Goal: Browse casually: Explore the website without a specific task or goal

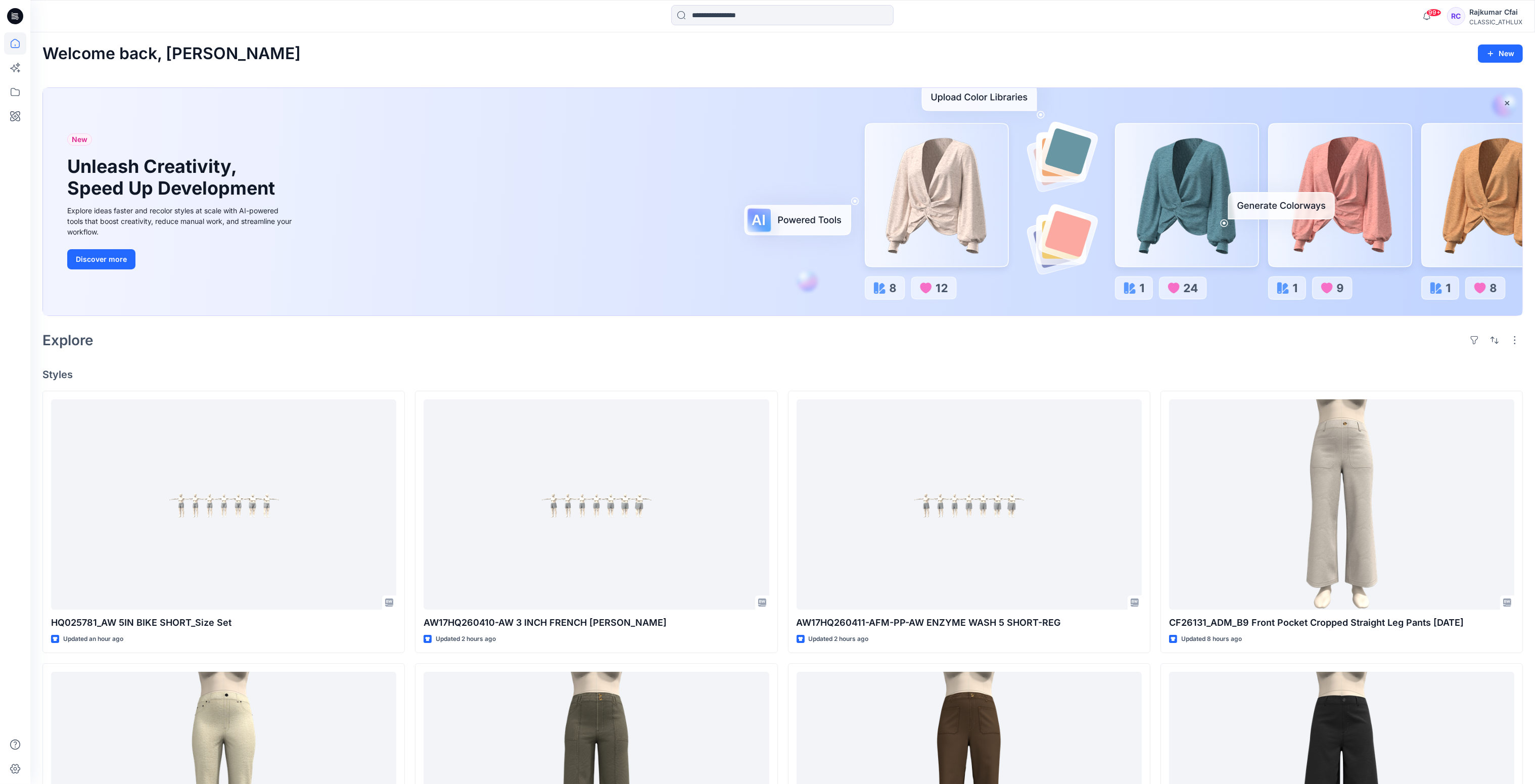
click at [394, 351] on div "Explore" at bounding box center [783, 340] width 1480 height 24
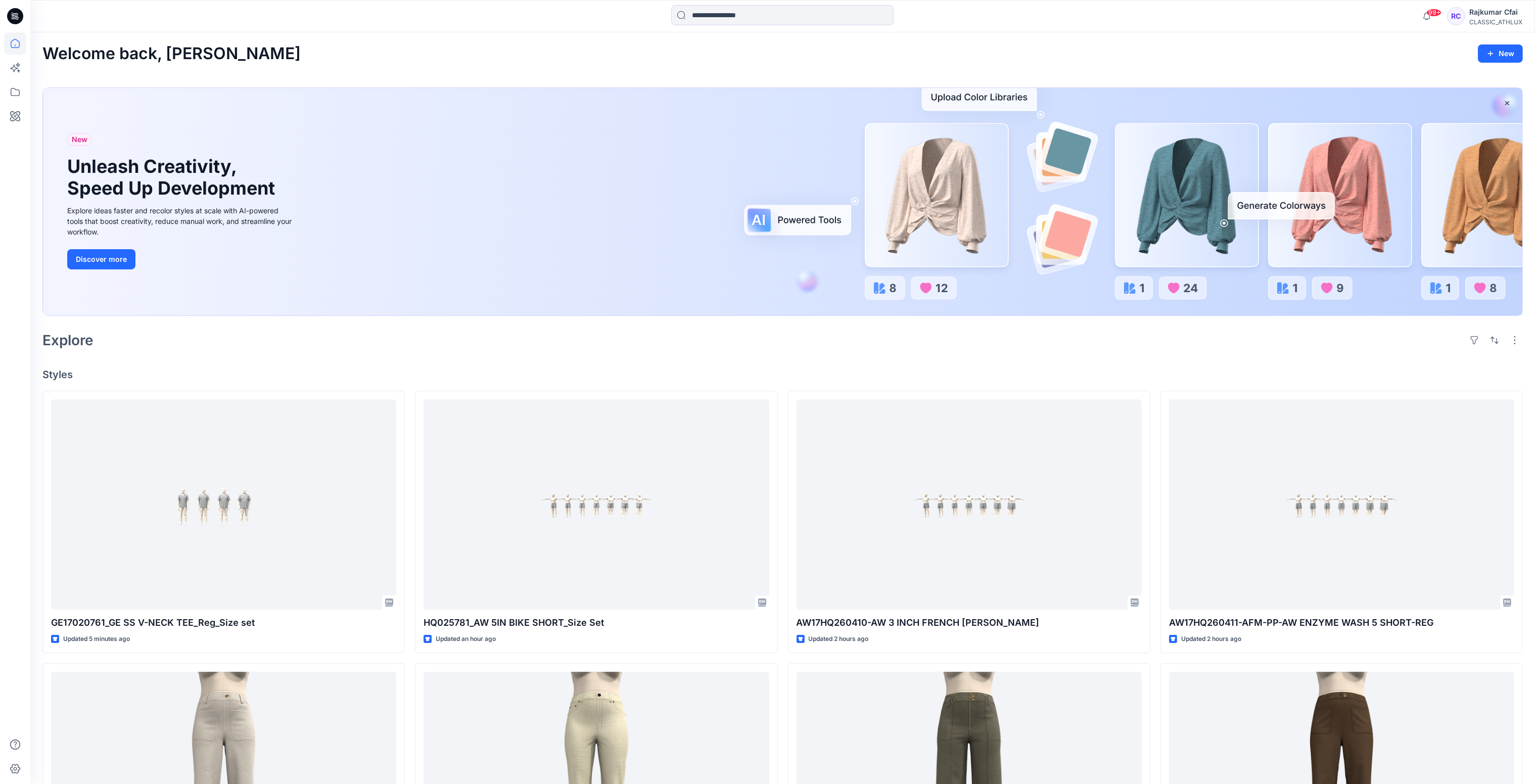
click at [618, 352] on div "Explore" at bounding box center [783, 340] width 1480 height 24
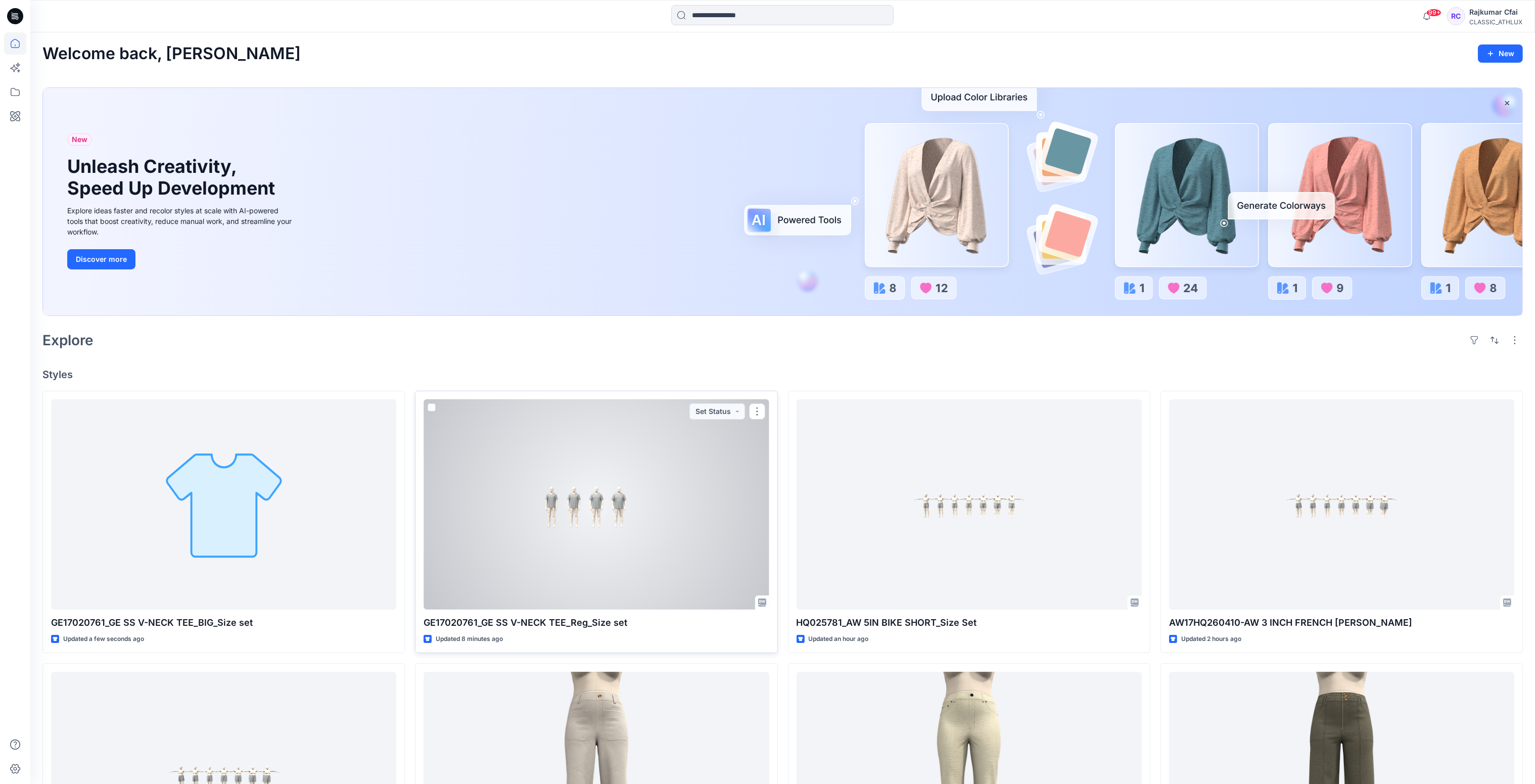
click at [636, 535] on div at bounding box center [596, 504] width 345 height 211
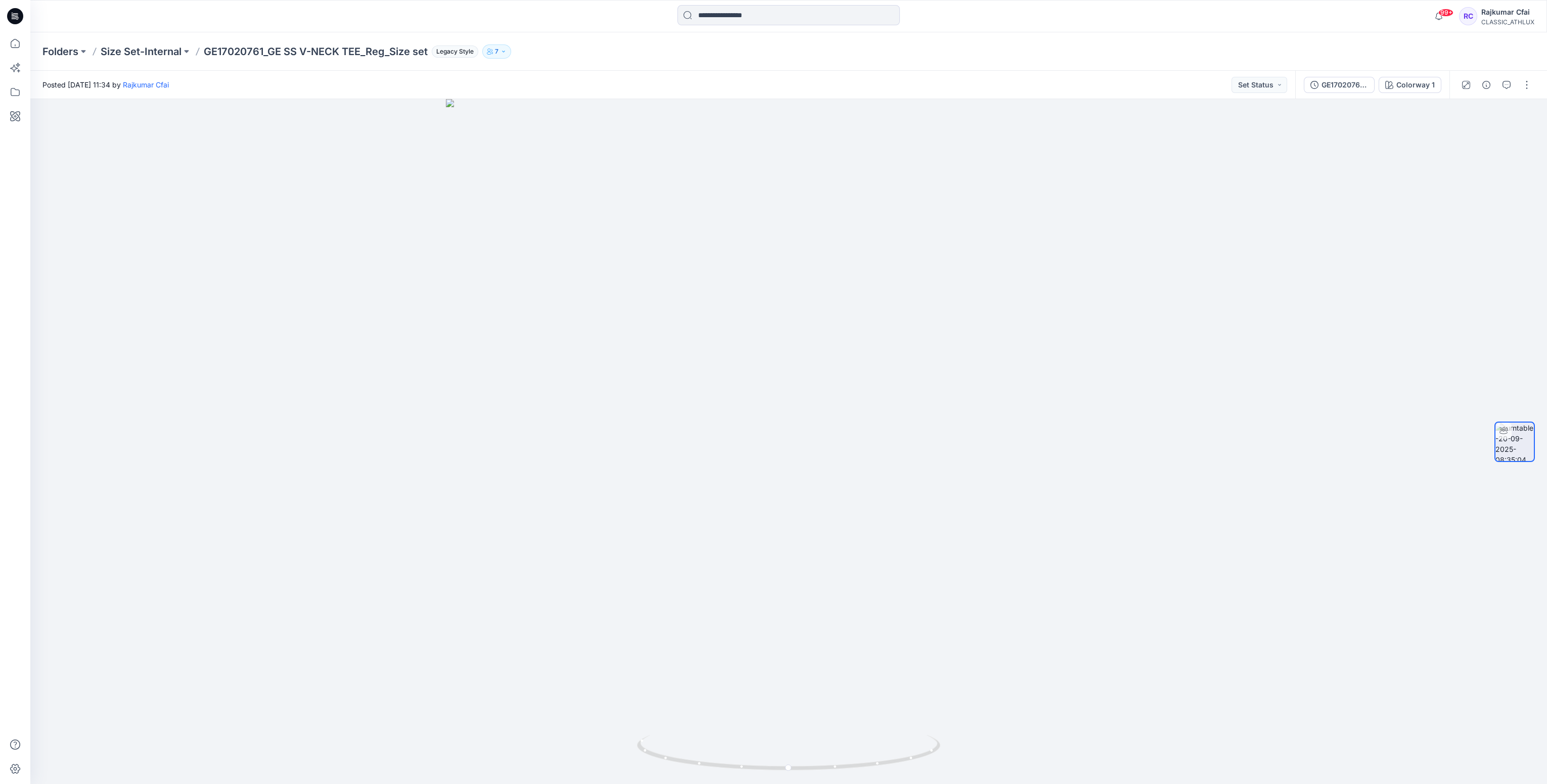
click at [20, 18] on icon at bounding box center [15, 16] width 16 height 16
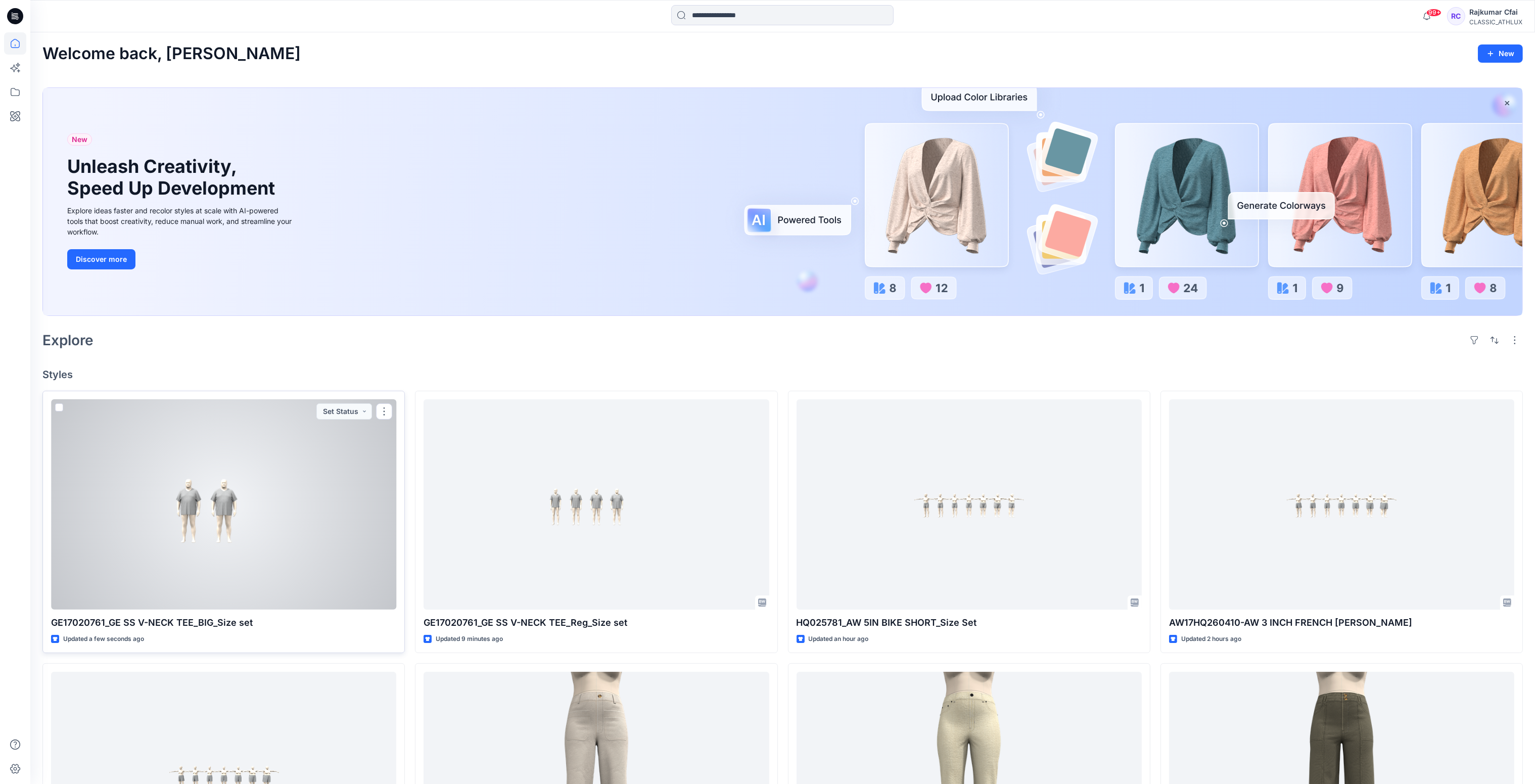
click at [217, 492] on div at bounding box center [223, 504] width 345 height 211
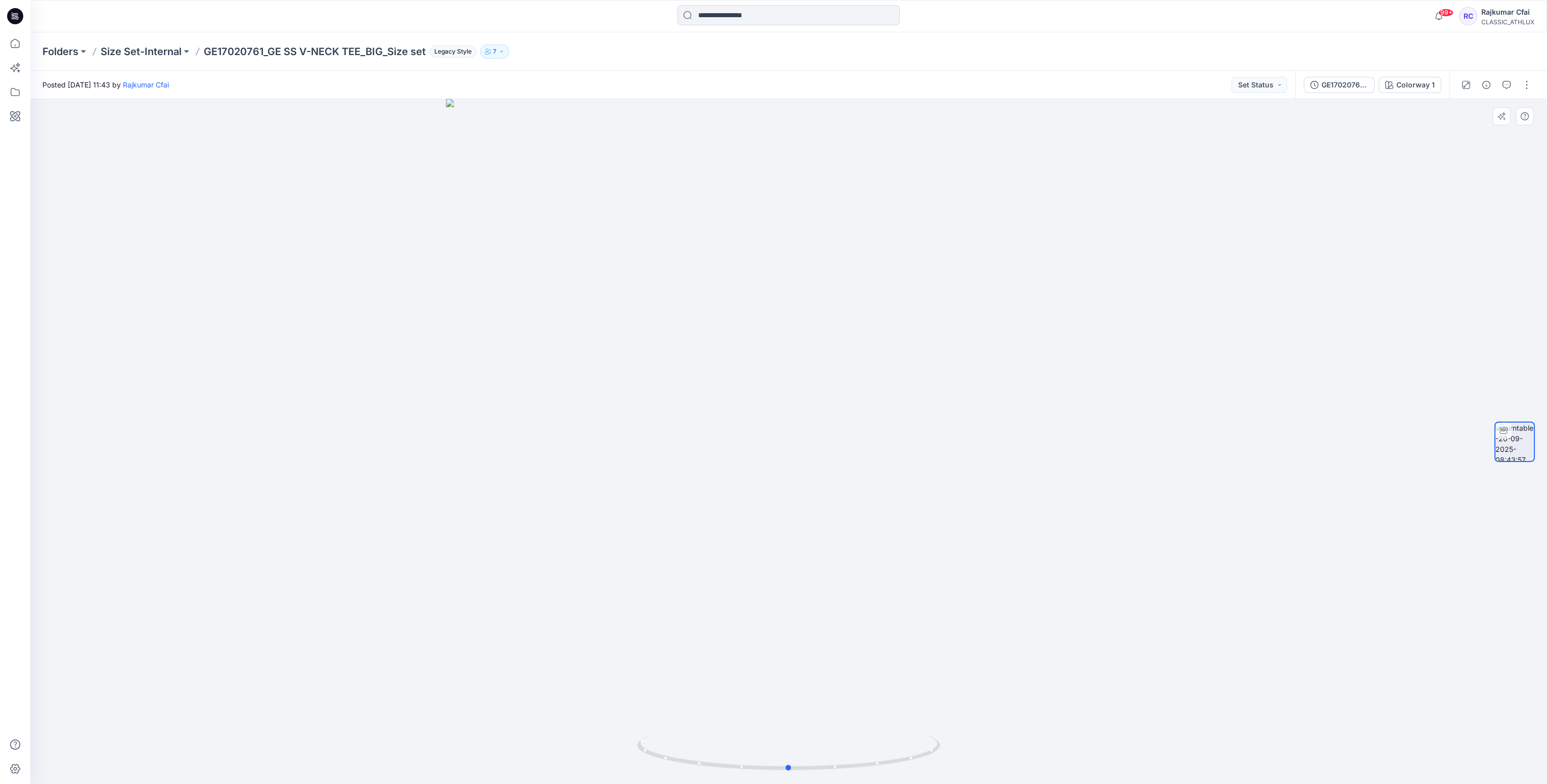
drag, startPoint x: 501, startPoint y: 258, endPoint x: 444, endPoint y: 225, distance: 65.9
click at [501, 258] on div at bounding box center [789, 441] width 1516 height 685
click at [16, 17] on icon at bounding box center [17, 17] width 4 height 1
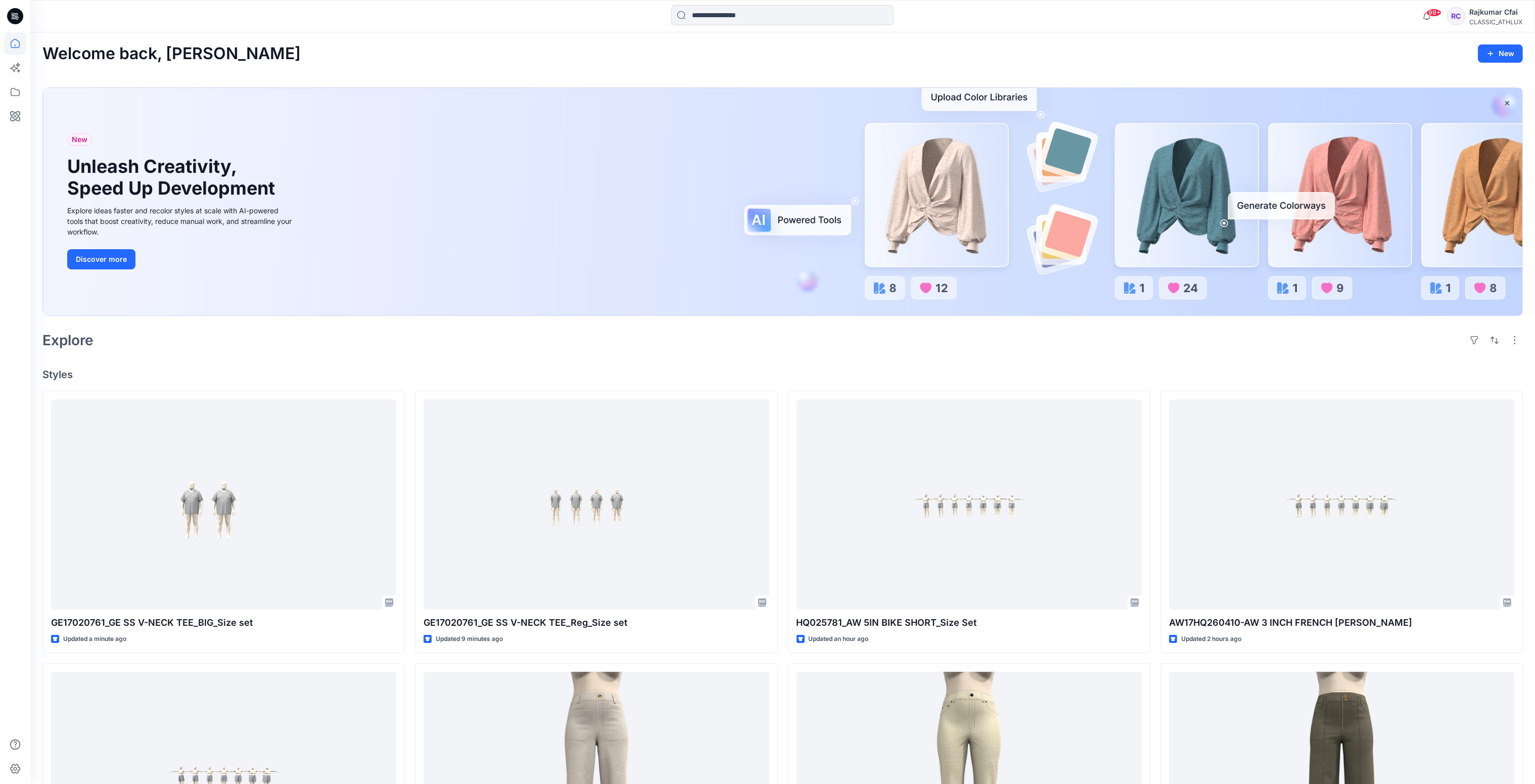
click at [974, 360] on div "Welcome back, Rajkumar New New Unleash Creativity, Speed Up Development Explore…" at bounding box center [783, 639] width 1504 height 1214
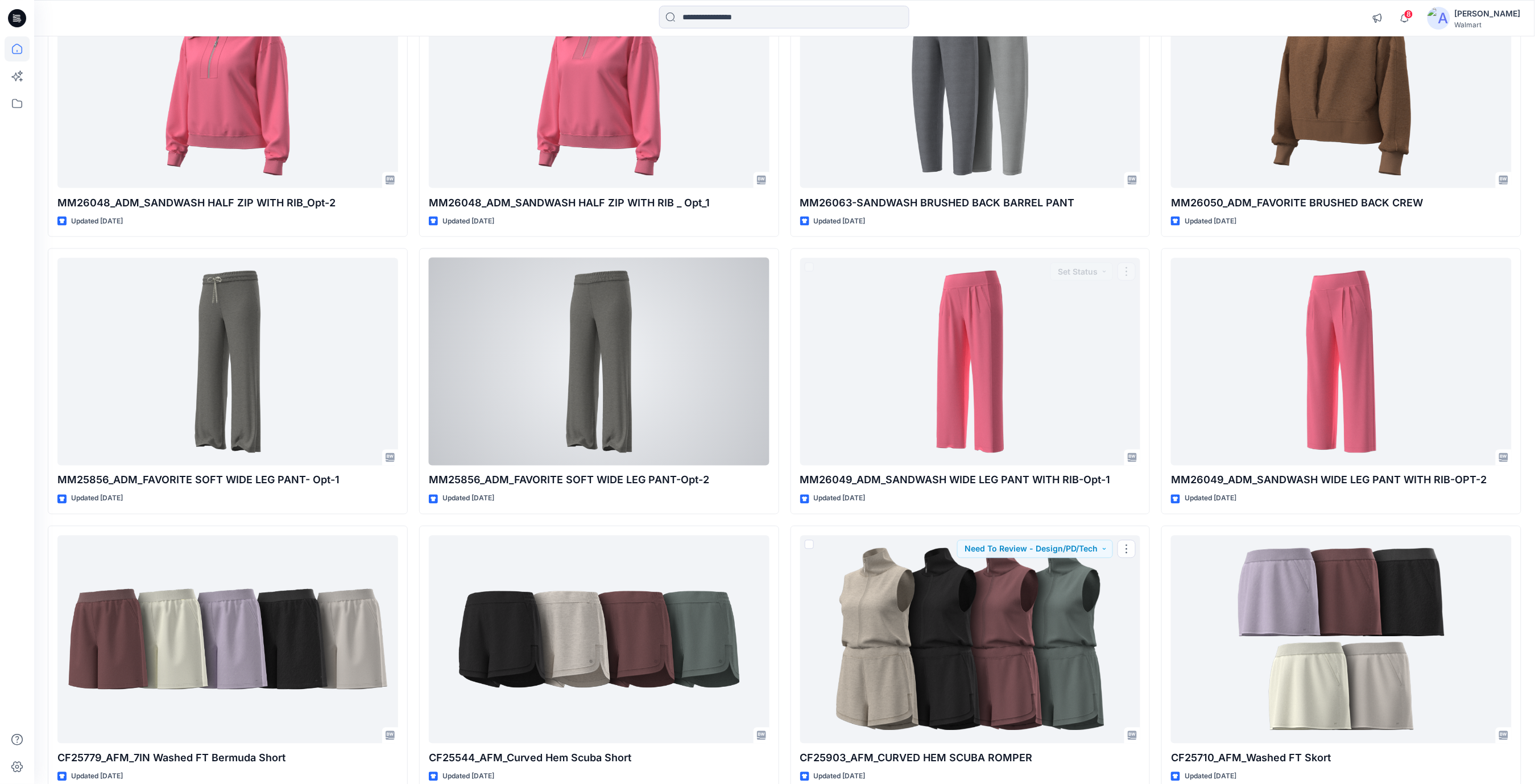
scroll to position [705, 0]
